Goal: Information Seeking & Learning: Learn about a topic

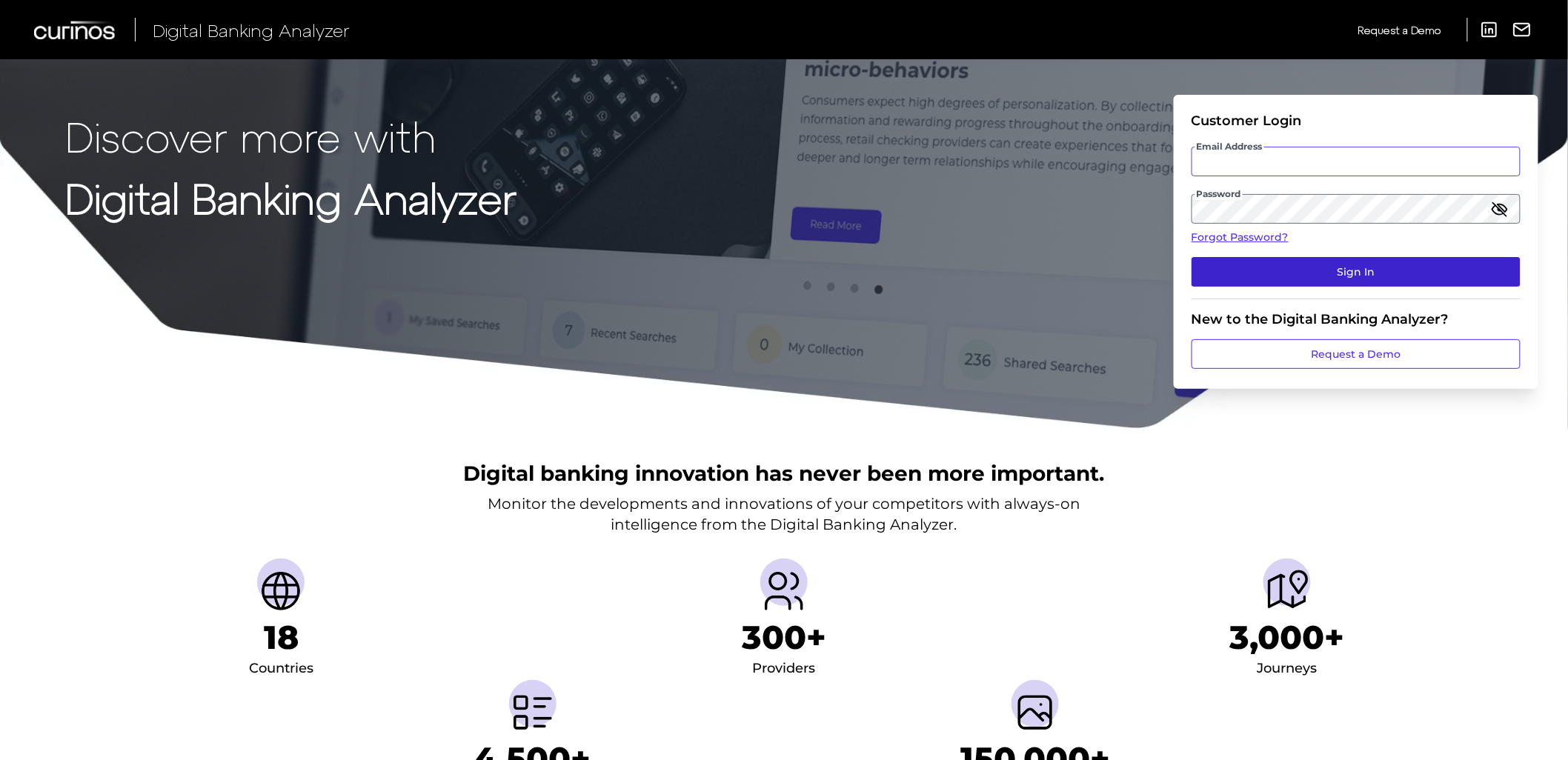
type input "[EMAIL_ADDRESS][DOMAIN_NAME]"
click at [1214, 278] on button "Sign In" at bounding box center [1357, 272] width 329 height 29
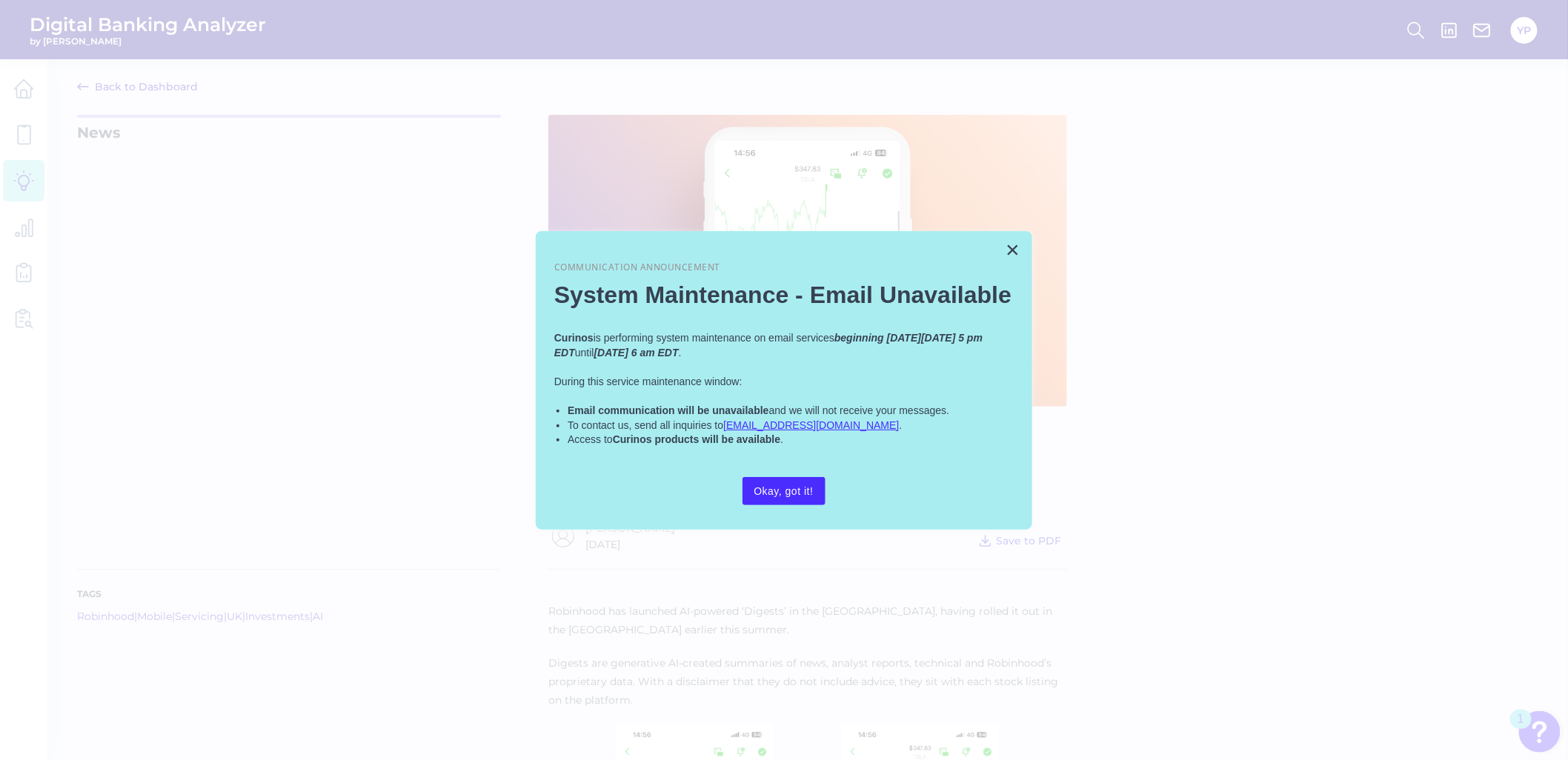
click at [1004, 241] on div "× Communication Announcement System Maintenance - Email Unavailable Curinos is …" at bounding box center [784, 380] width 497 height 298
click at [1006, 243] on button "×" at bounding box center [1013, 249] width 14 height 24
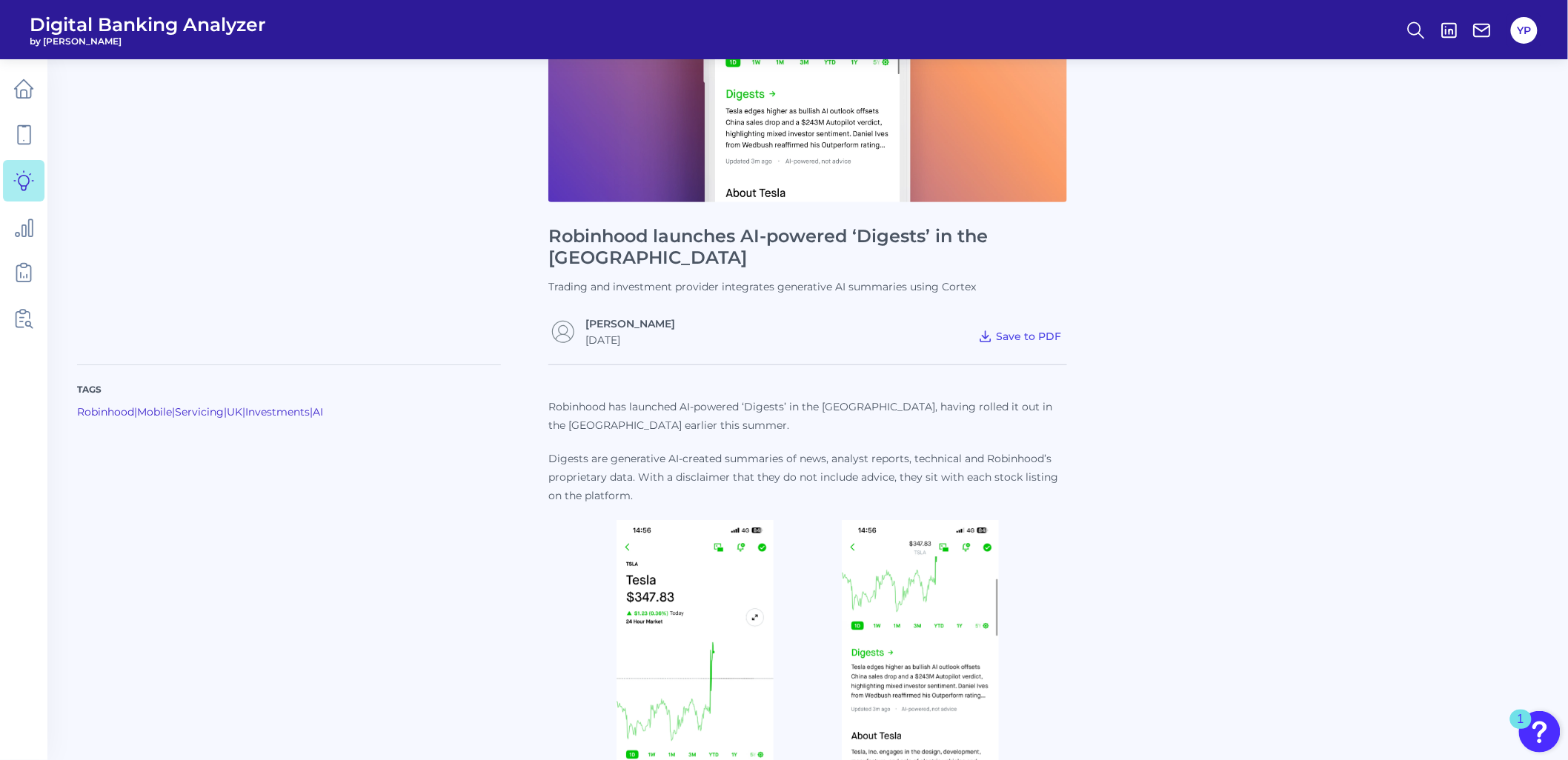
scroll to position [329, 0]
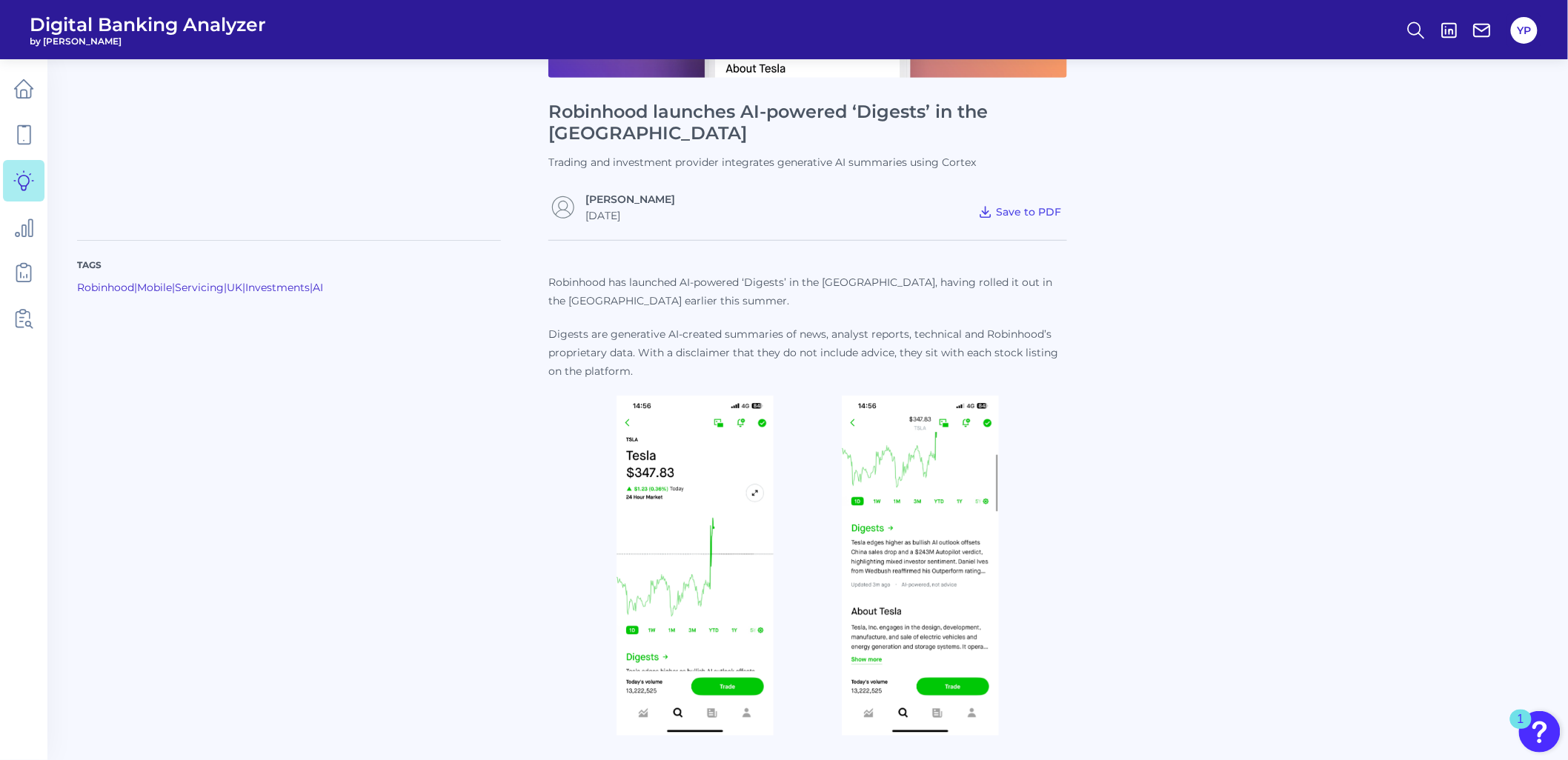
click at [724, 464] on img at bounding box center [695, 566] width 157 height 340
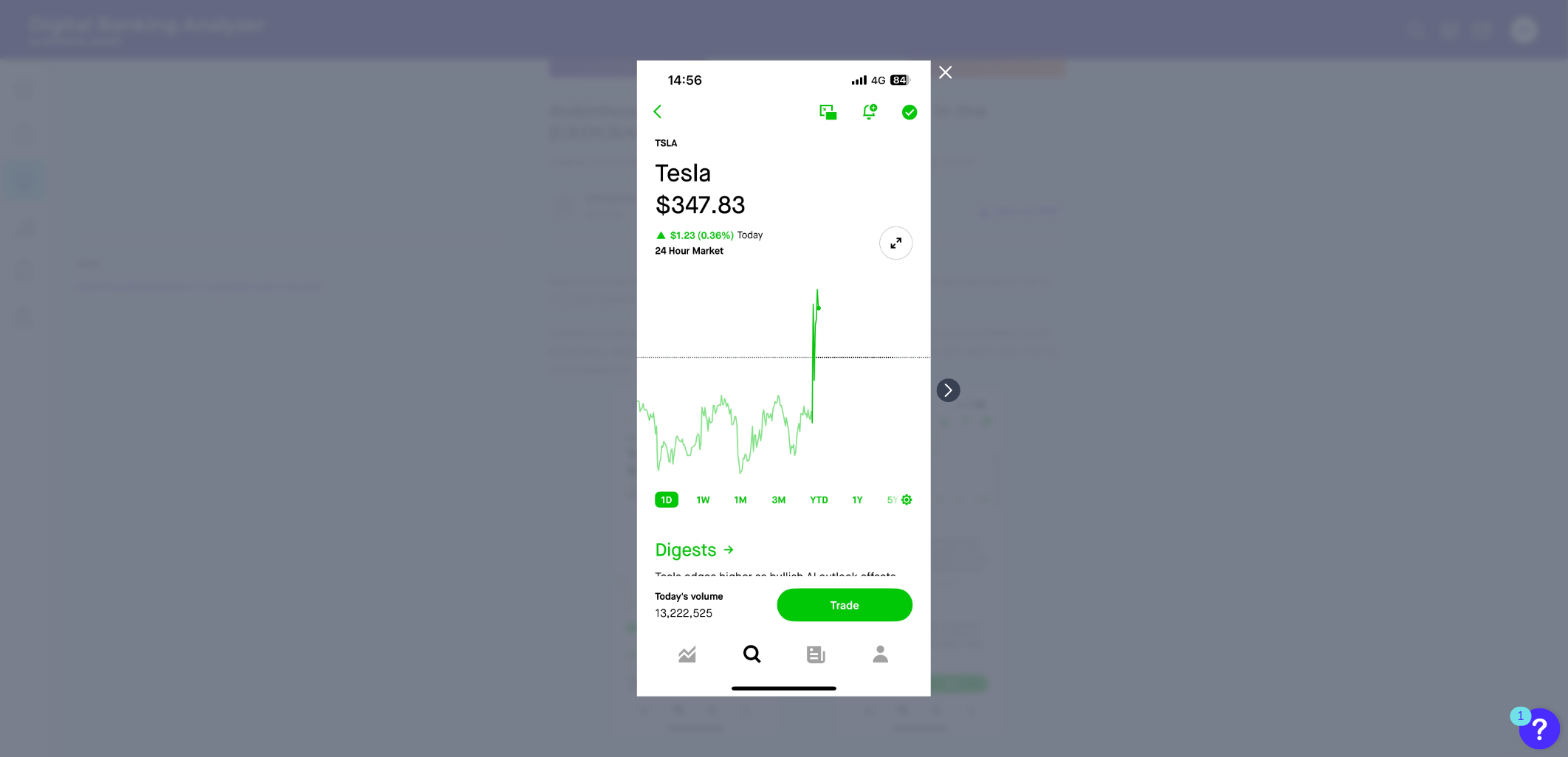
click at [1105, 403] on div at bounding box center [784, 378] width 1568 height 757
click at [997, 335] on div at bounding box center [784, 378] width 1568 height 757
click at [947, 78] on icon at bounding box center [946, 73] width 18 height 18
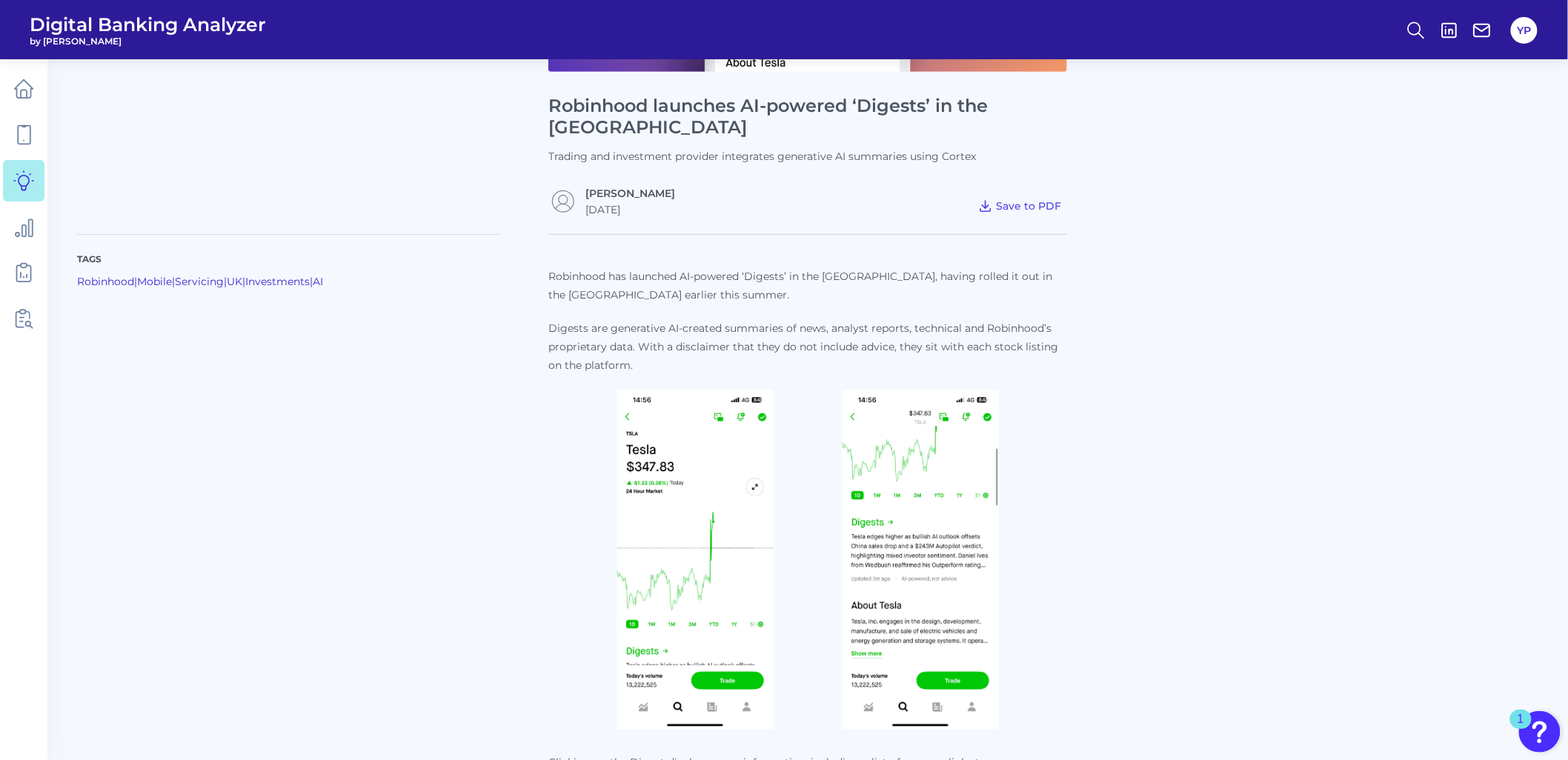
scroll to position [494, 0]
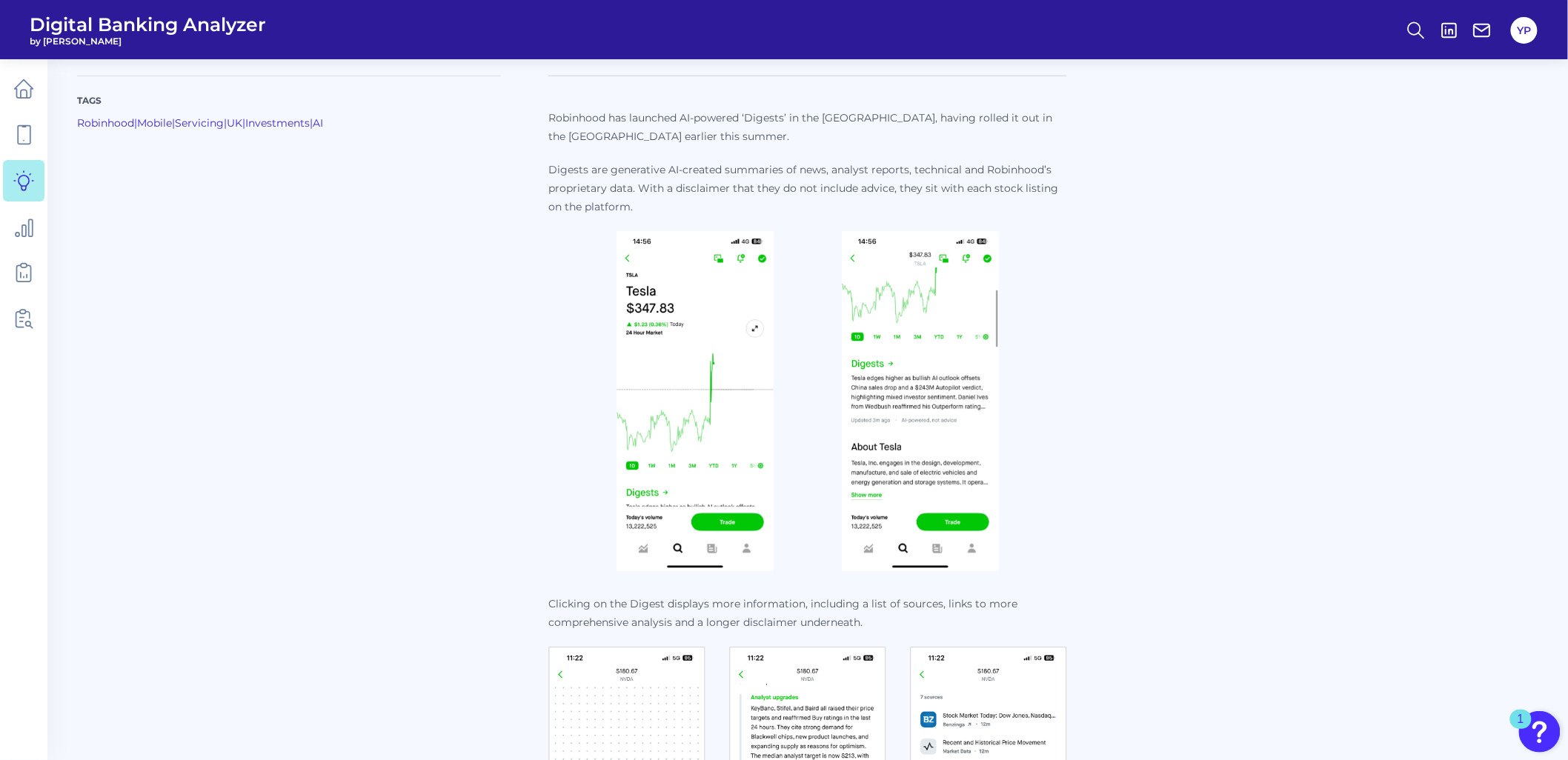
click at [705, 367] on img at bounding box center [695, 400] width 157 height 340
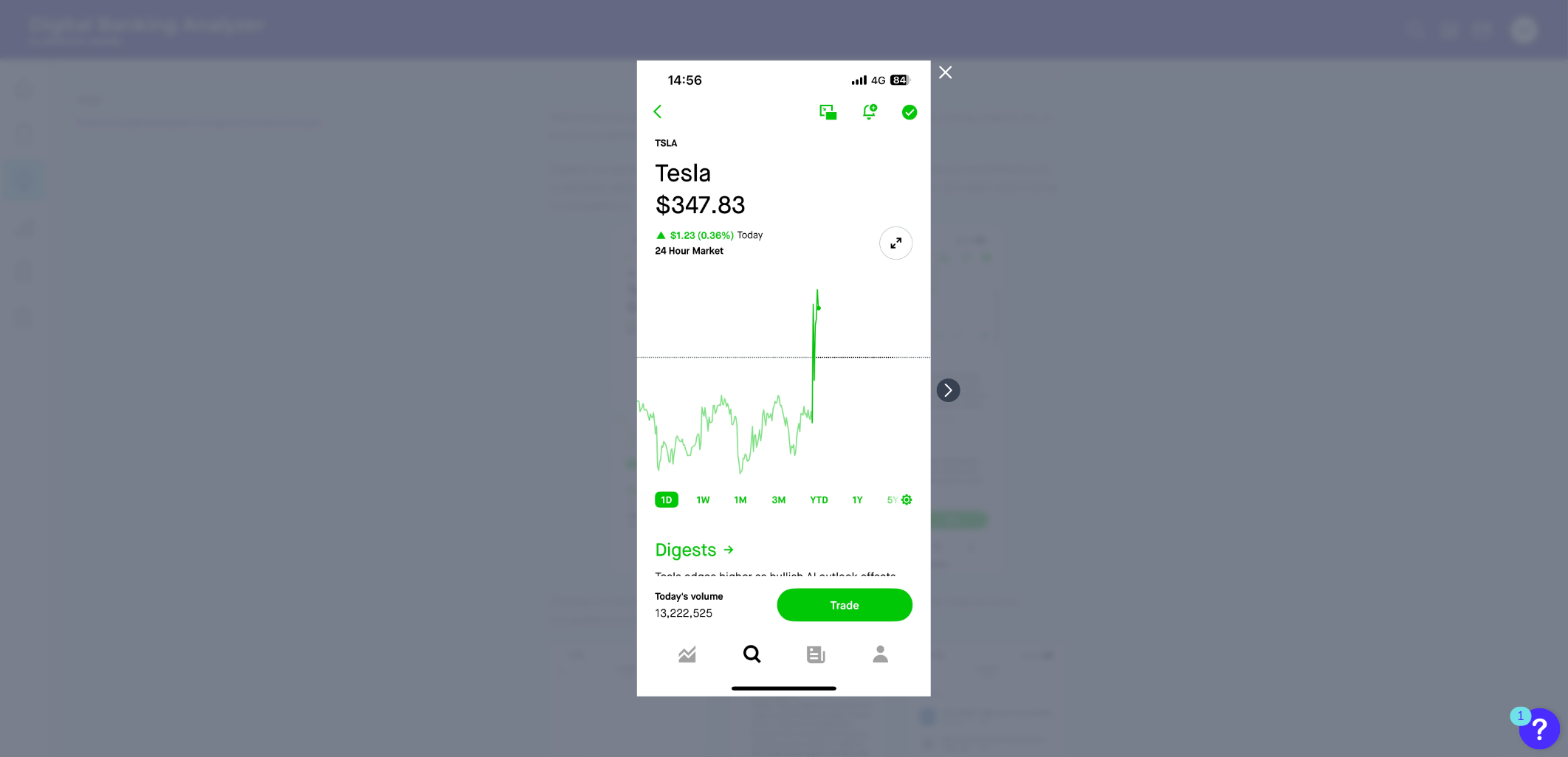
drag, startPoint x: 729, startPoint y: 336, endPoint x: 1280, endPoint y: 371, distance: 552.1
click at [1280, 371] on div at bounding box center [784, 378] width 1568 height 757
click at [1144, 394] on div at bounding box center [784, 378] width 1568 height 757
click at [1161, 336] on div at bounding box center [784, 378] width 1568 height 757
click at [952, 67] on icon at bounding box center [946, 73] width 18 height 18
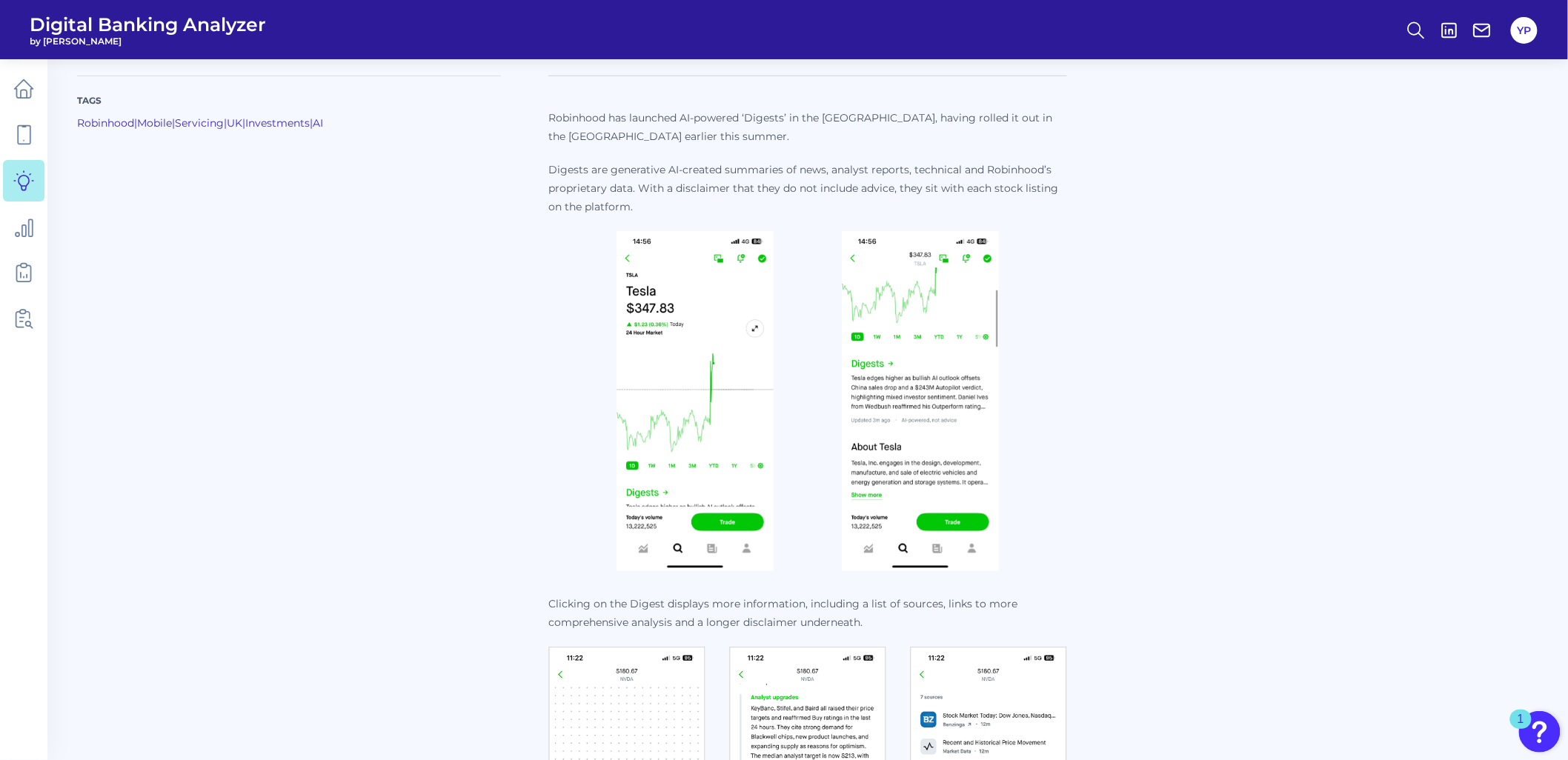
click at [688, 305] on img at bounding box center [695, 400] width 157 height 340
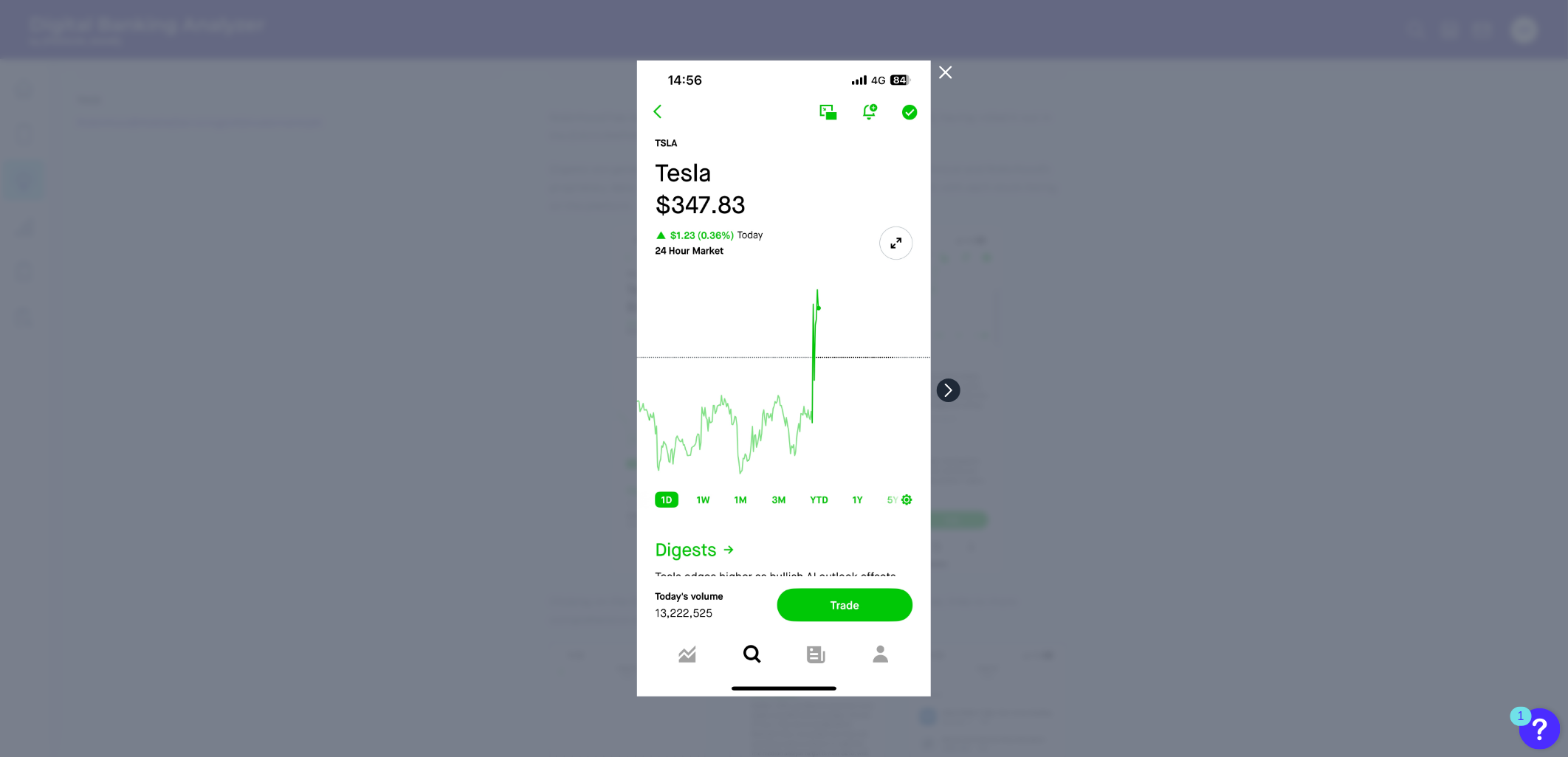
click at [947, 390] on icon at bounding box center [949, 390] width 13 height 13
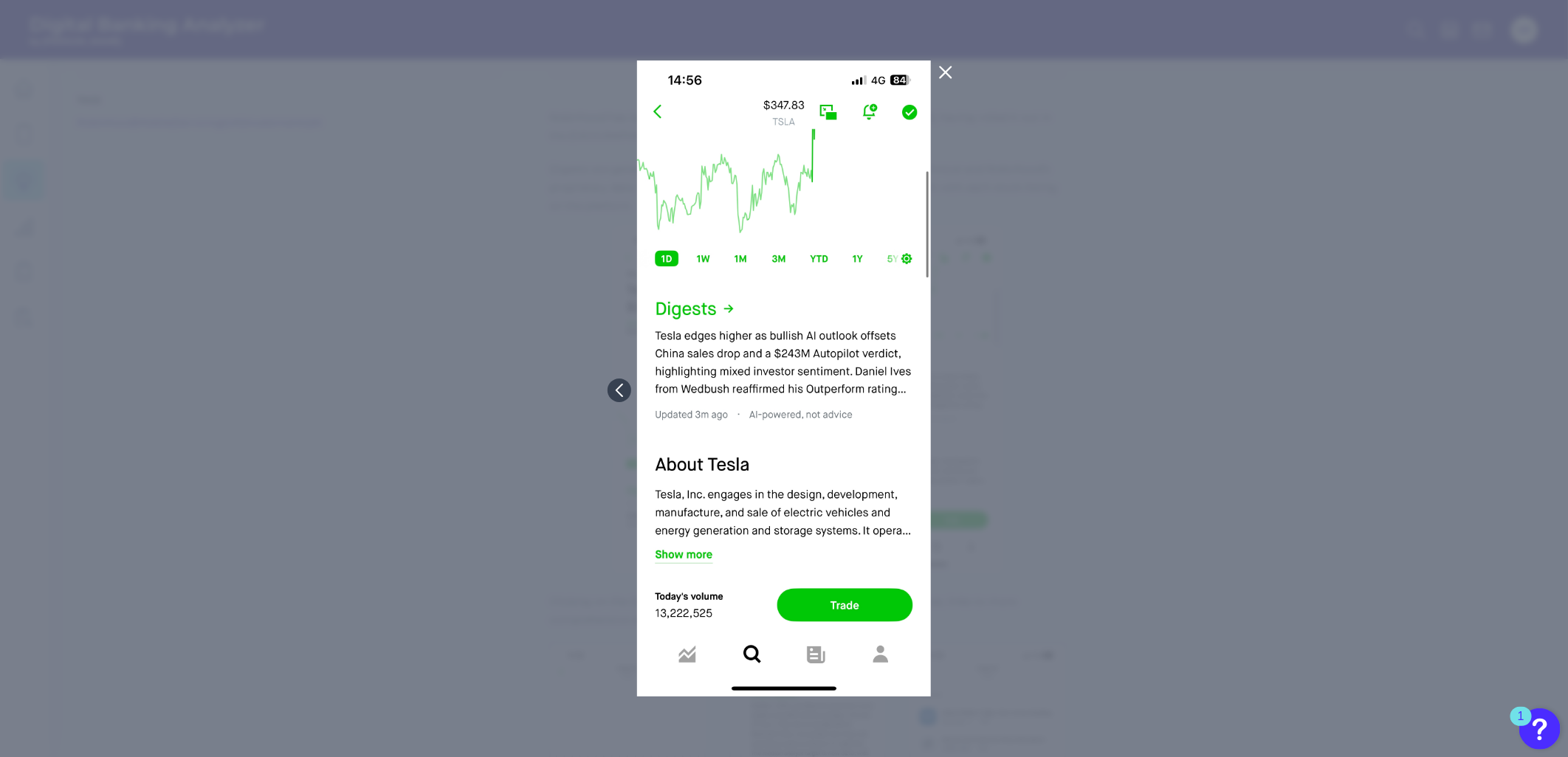
drag, startPoint x: 1281, startPoint y: 378, endPoint x: 1190, endPoint y: 380, distance: 91.0
click at [1281, 378] on div at bounding box center [784, 378] width 1568 height 757
click at [950, 65] on icon at bounding box center [946, 73] width 18 height 18
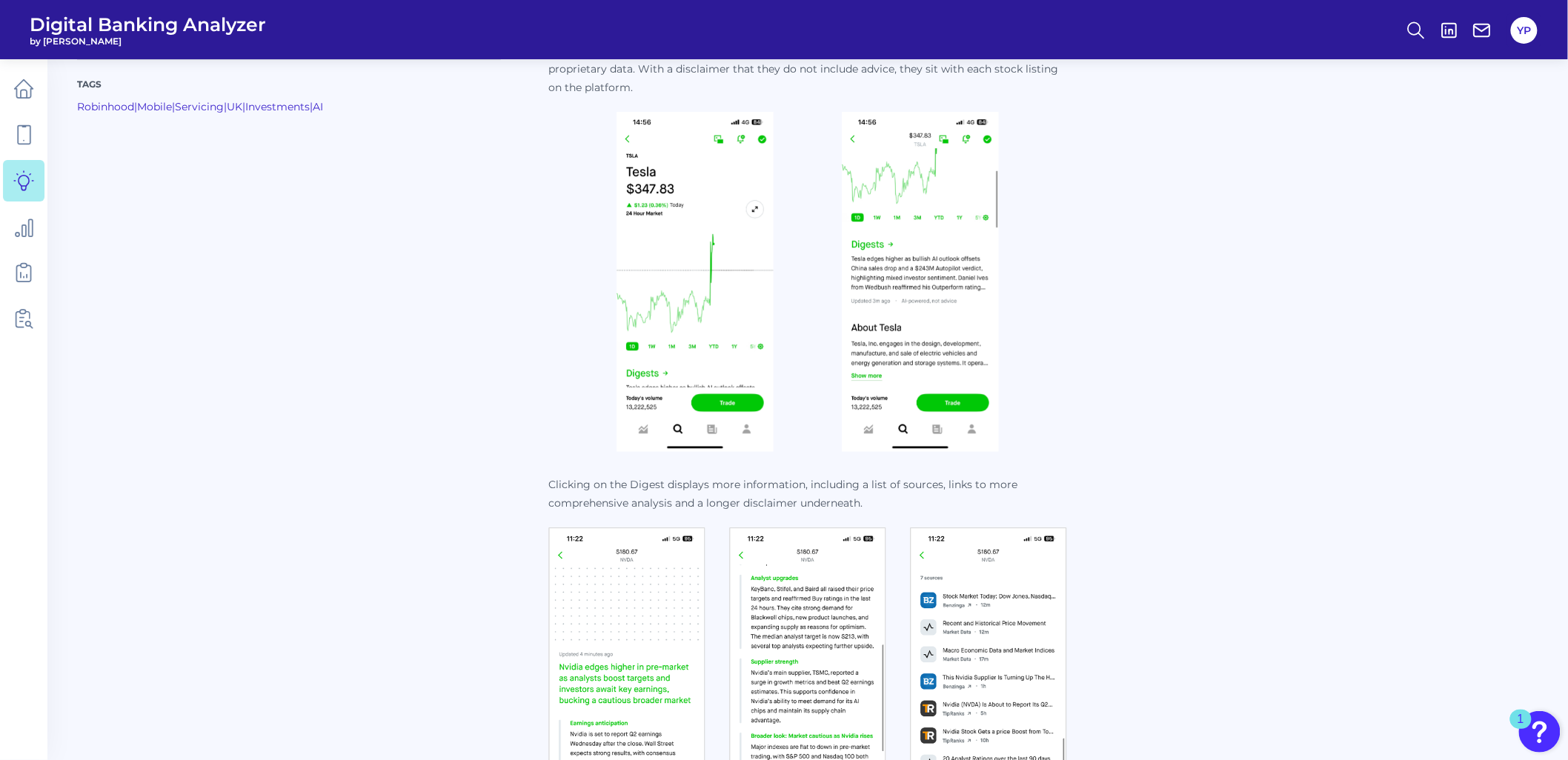
scroll to position [740, 0]
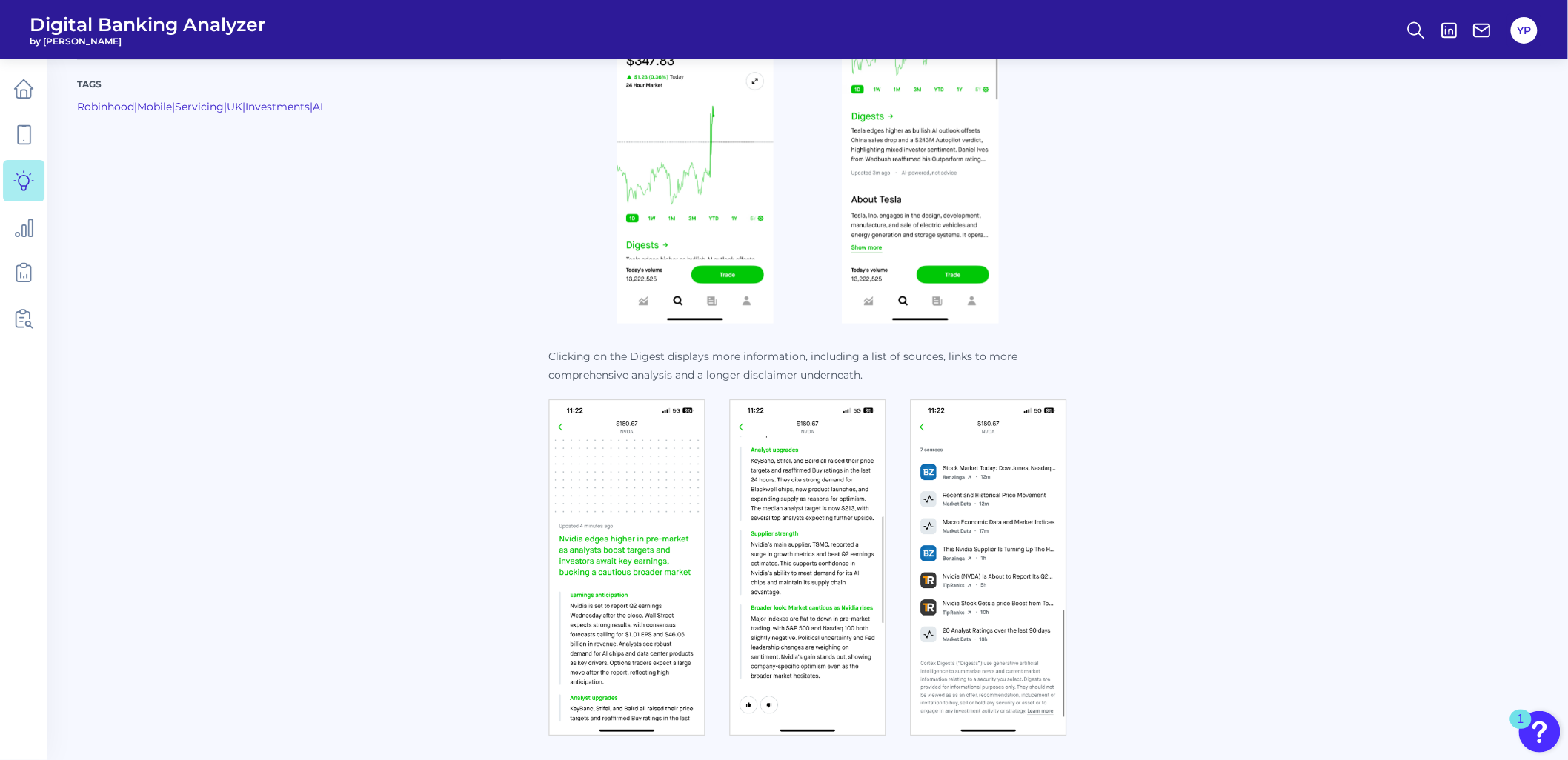
click at [669, 502] on img at bounding box center [626, 568] width 157 height 337
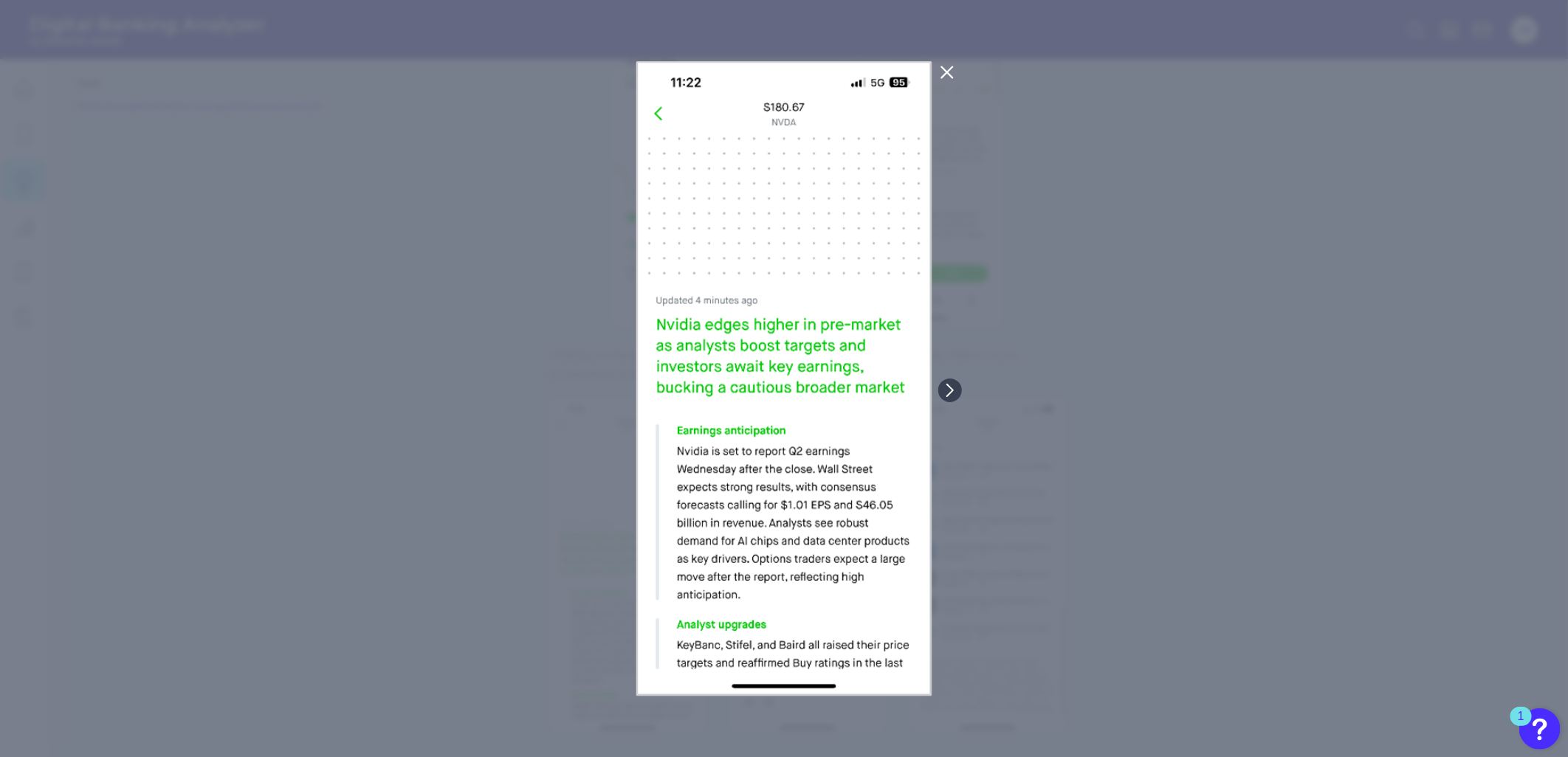
click at [1056, 470] on div at bounding box center [784, 378] width 1568 height 757
click at [942, 73] on icon at bounding box center [947, 73] width 18 height 18
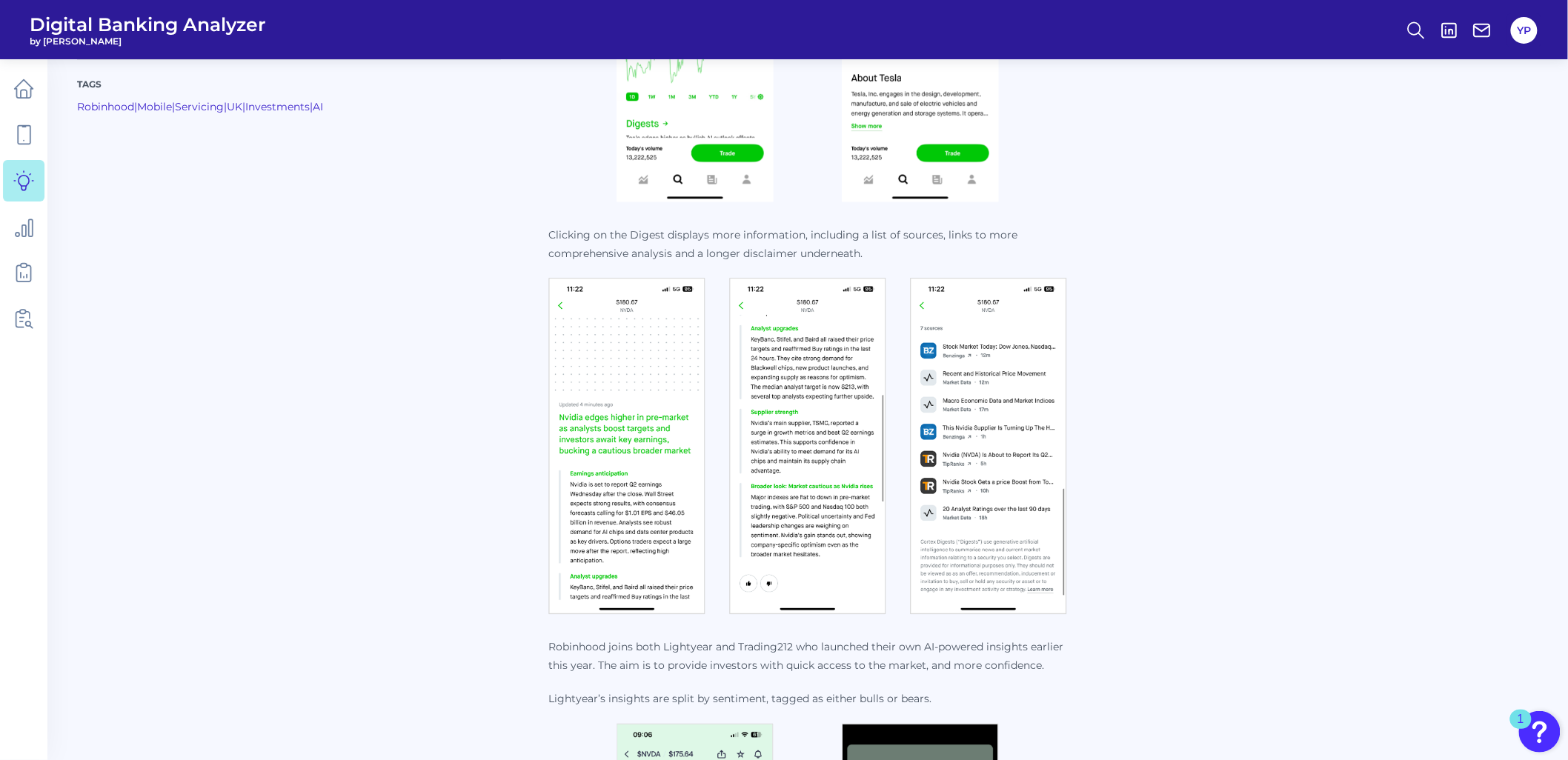
scroll to position [906, 0]
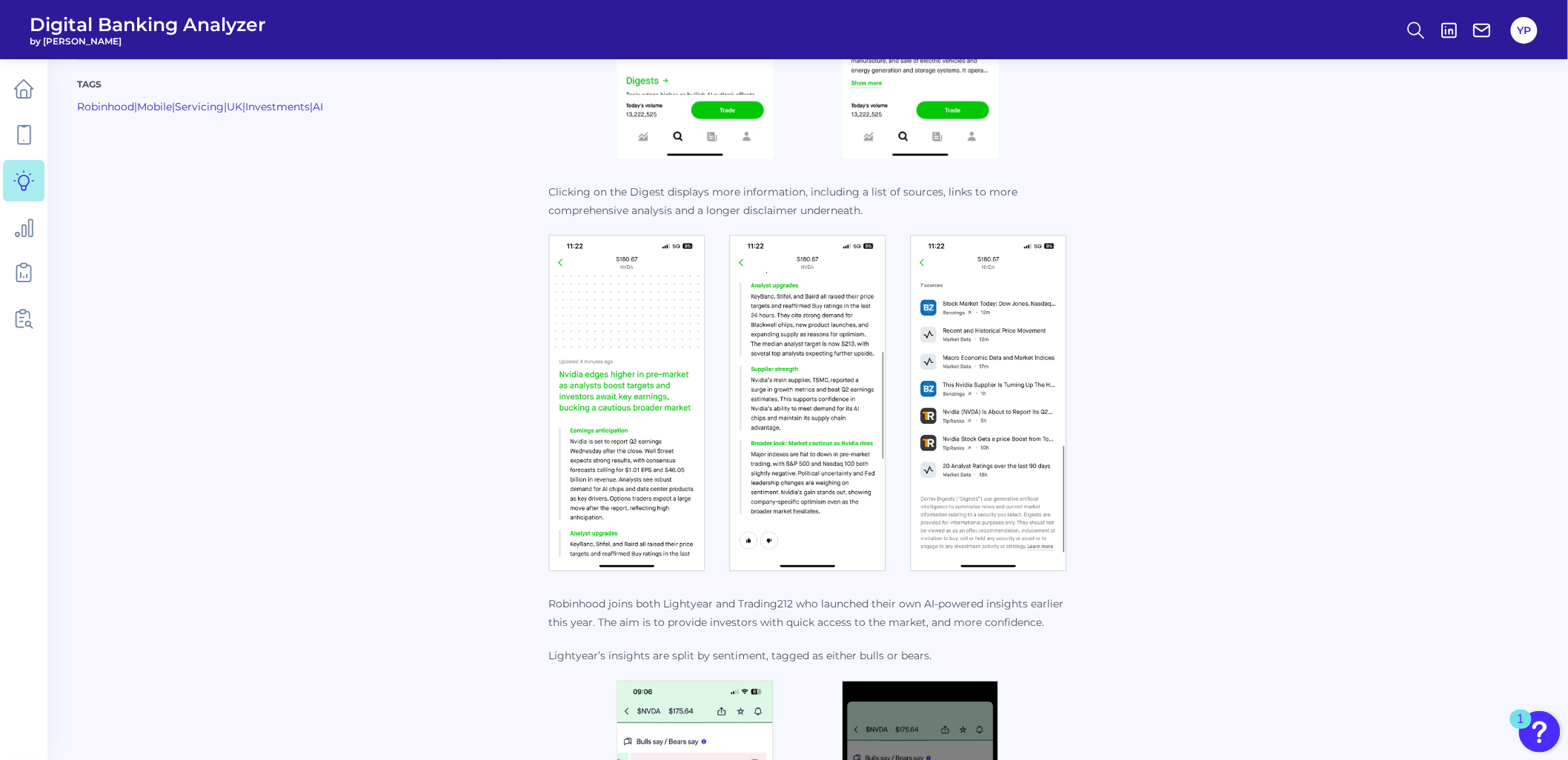
click at [794, 361] on img at bounding box center [808, 403] width 157 height 337
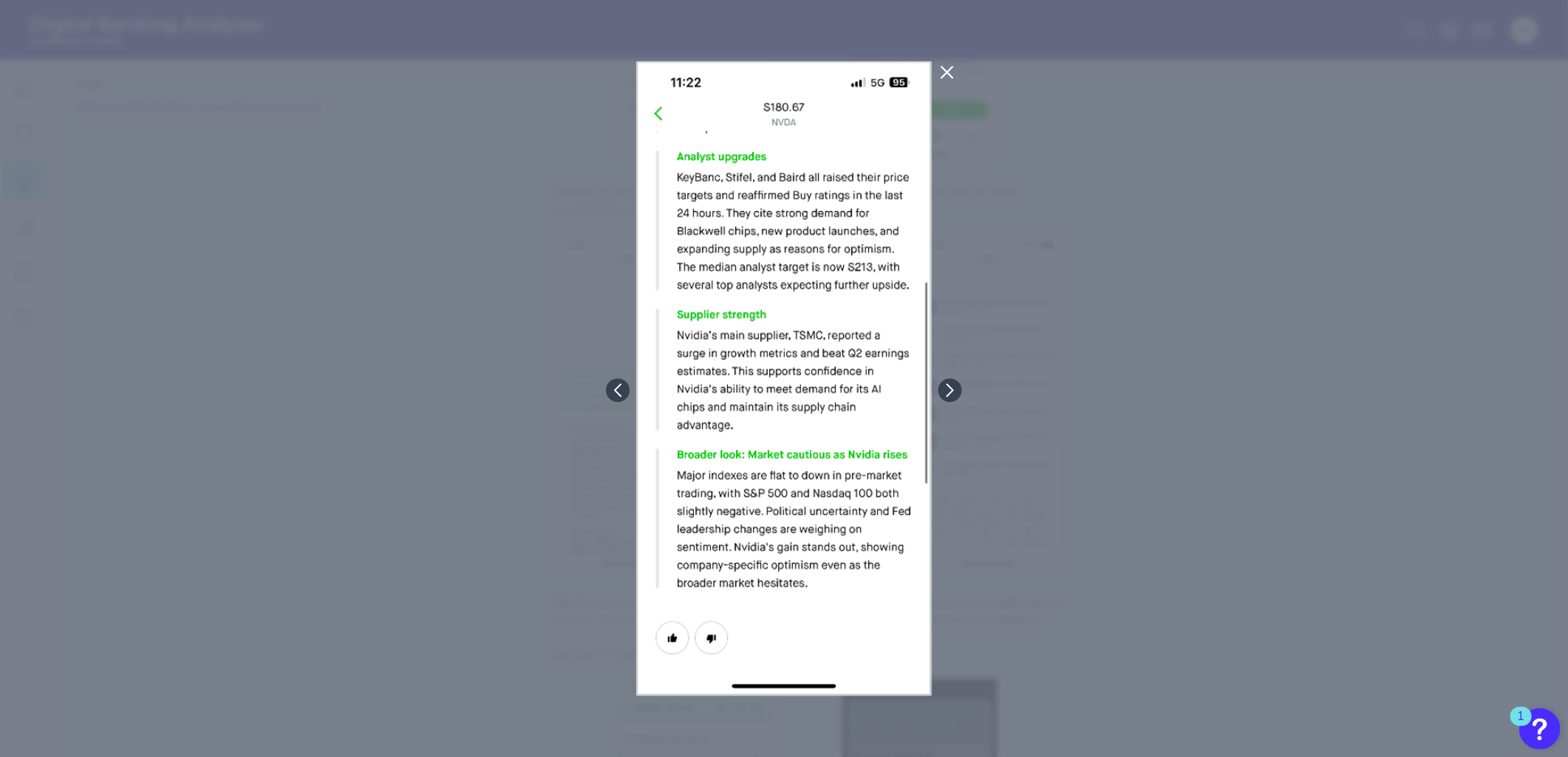
click at [1133, 348] on div at bounding box center [784, 378] width 1568 height 757
click at [948, 72] on icon at bounding box center [947, 73] width 12 height 11
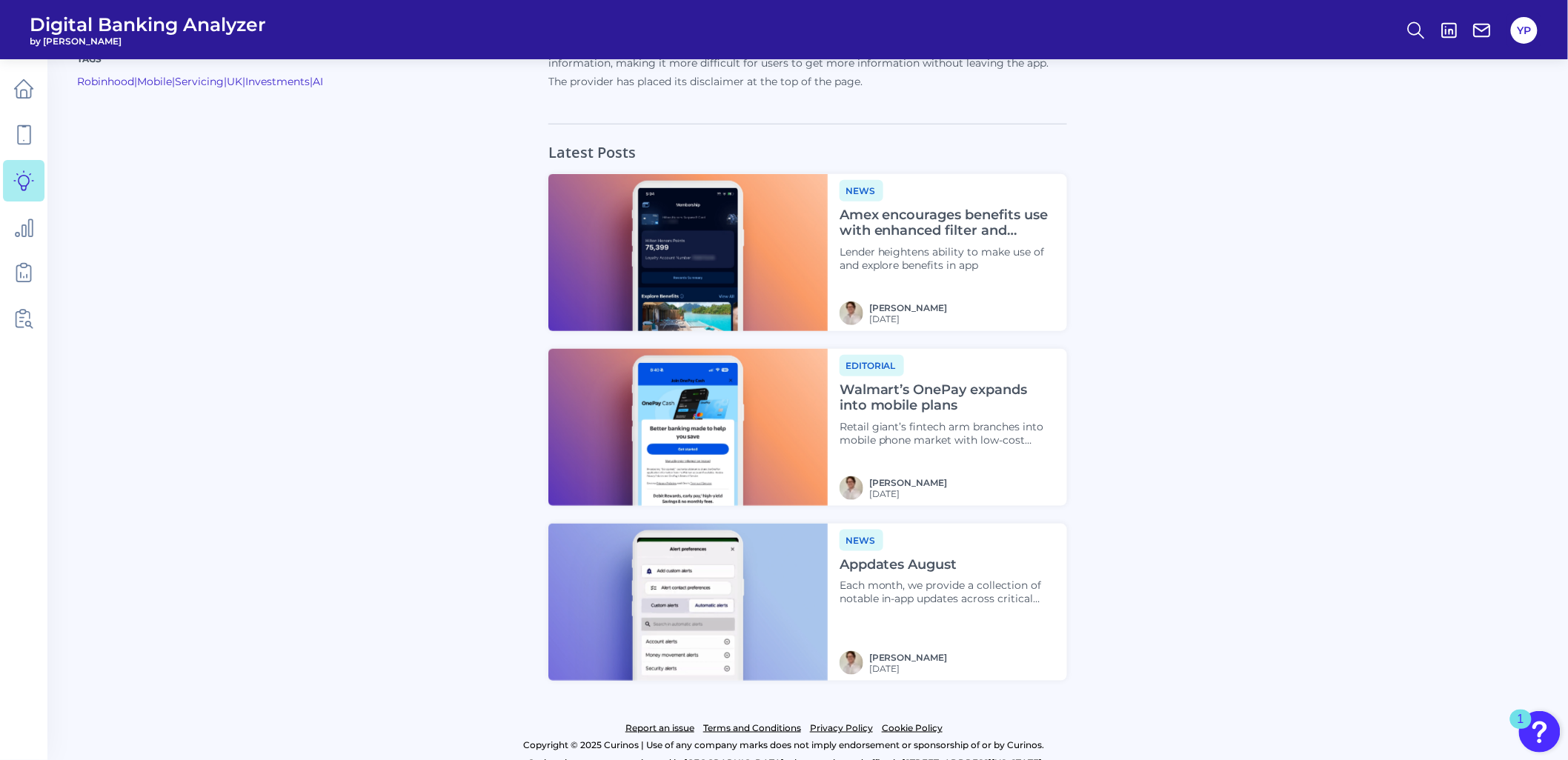
scroll to position [2797, 0]
